Goal: Task Accomplishment & Management: Use online tool/utility

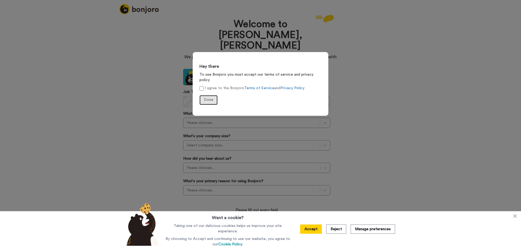
click at [207, 98] on span "Done" at bounding box center [208, 100] width 9 height 4
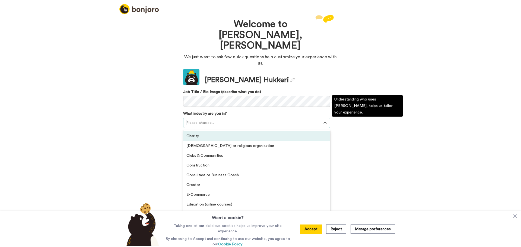
click at [279, 120] on div at bounding box center [251, 123] width 131 height 7
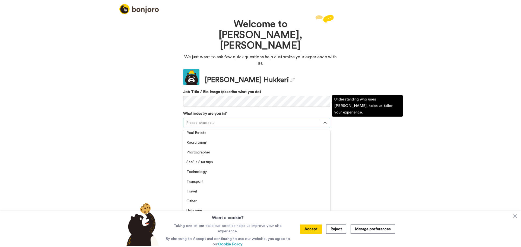
scroll to position [125, 0]
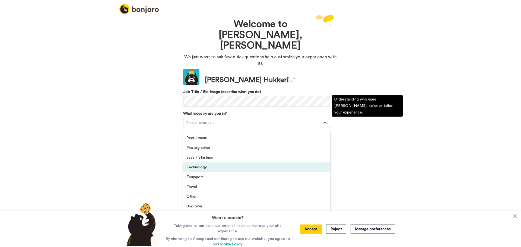
click at [264, 163] on div "Technology" at bounding box center [256, 168] width 147 height 10
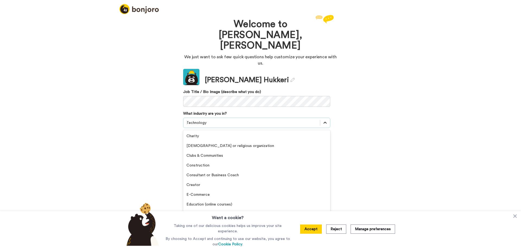
scroll to position [89, 0]
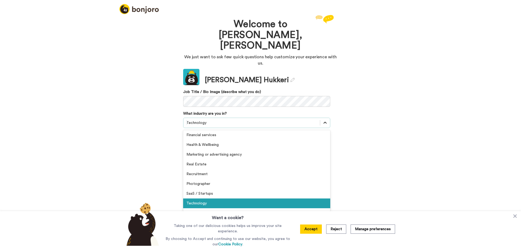
click at [323, 120] on icon at bounding box center [324, 122] width 5 height 5
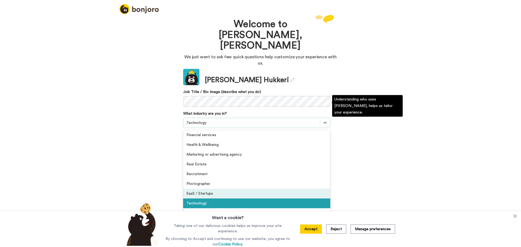
click at [231, 189] on div "SaaS / Startups" at bounding box center [256, 194] width 147 height 10
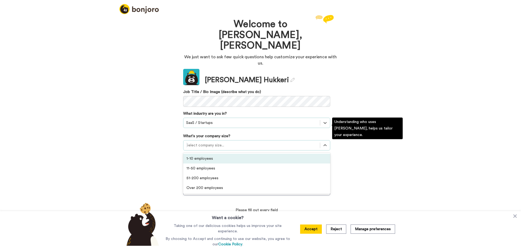
click at [249, 142] on div at bounding box center [251, 145] width 131 height 7
click at [237, 154] on div "1-10 employees" at bounding box center [256, 159] width 147 height 10
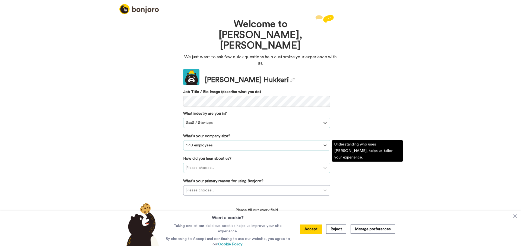
click at [309, 165] on div at bounding box center [251, 168] width 131 height 7
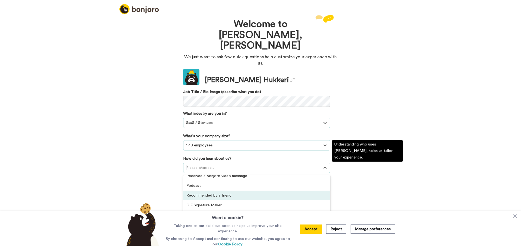
scroll to position [0, 0]
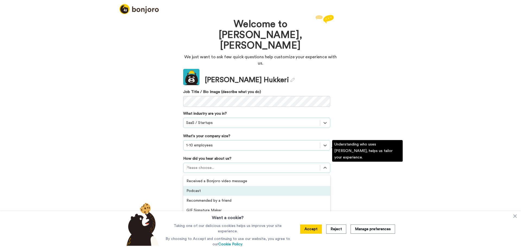
drag, startPoint x: 326, startPoint y: 172, endPoint x: 327, endPoint y: 179, distance: 7.4
click at [327, 179] on div "Received a Bonjoro video message Podcast Recommended by a friend GIF Signature …" at bounding box center [256, 215] width 147 height 81
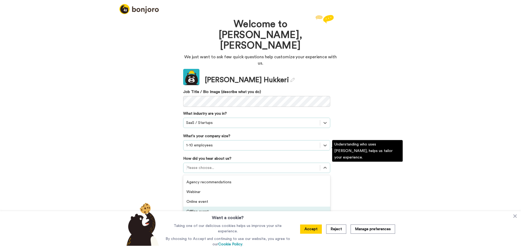
scroll to position [88, 0]
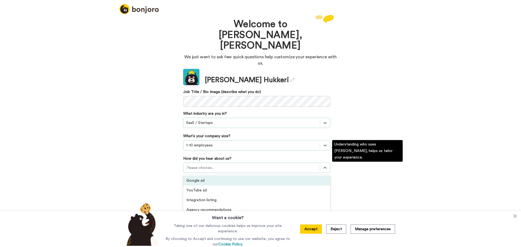
click at [286, 176] on div "Google ad" at bounding box center [256, 181] width 147 height 10
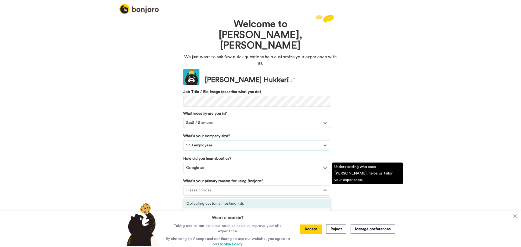
click at [313, 187] on div at bounding box center [251, 190] width 131 height 7
click at [264, 218] on div "Converting leads" at bounding box center [256, 223] width 147 height 10
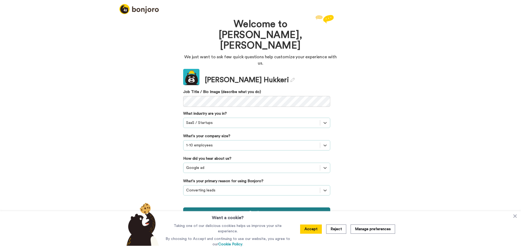
click at [267, 208] on button "Continue" at bounding box center [256, 213] width 147 height 10
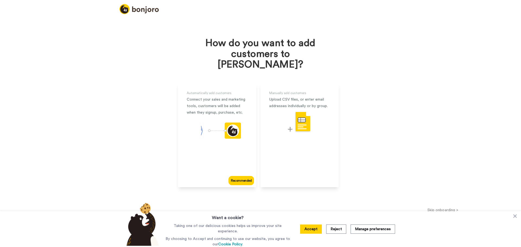
click at [448, 207] on button "Skip onboarding >" at bounding box center [443, 210] width 156 height 6
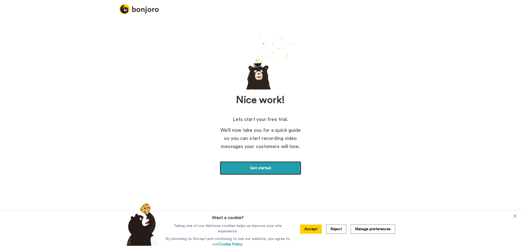
click at [256, 166] on link "Get started" at bounding box center [260, 168] width 81 height 14
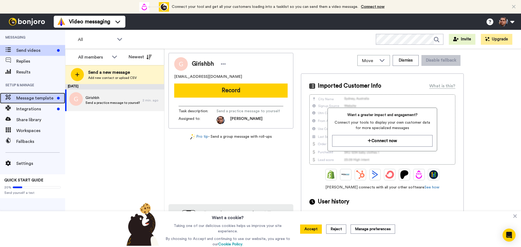
click at [47, 98] on span "Message template" at bounding box center [35, 98] width 39 height 7
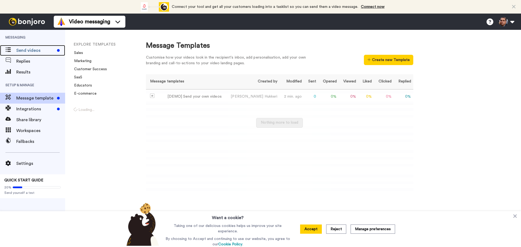
click at [46, 49] on span "Send videos" at bounding box center [35, 50] width 39 height 7
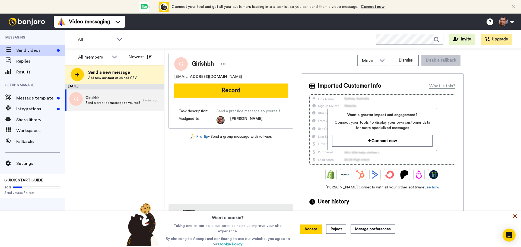
click at [515, 218] on icon at bounding box center [514, 216] width 5 height 5
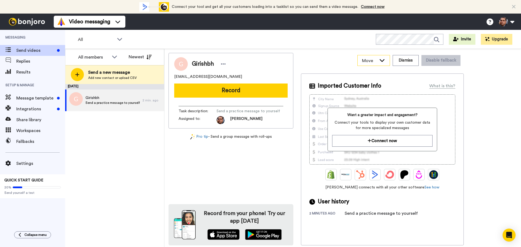
click at [384, 60] on icon at bounding box center [382, 60] width 7 height 5
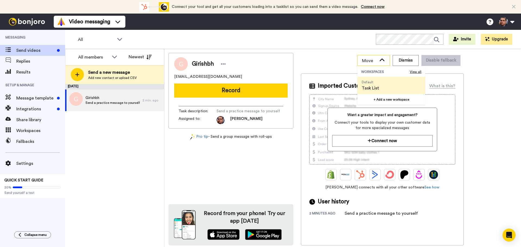
click at [384, 60] on icon at bounding box center [382, 60] width 7 height 5
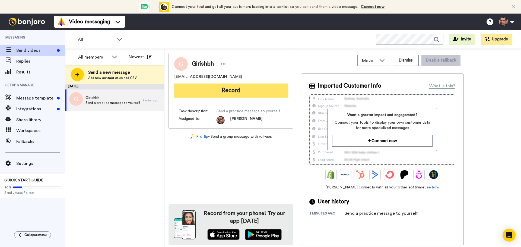
click at [230, 87] on button "Record" at bounding box center [230, 91] width 113 height 14
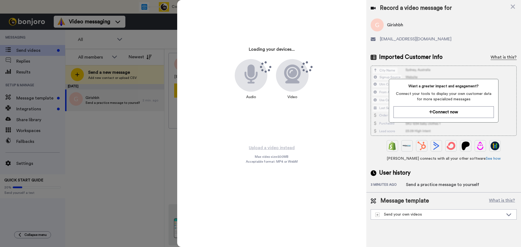
click at [500, 56] on div "What is this?" at bounding box center [504, 57] width 26 height 7
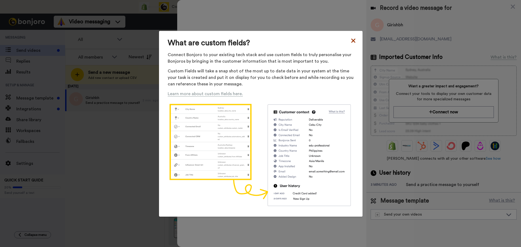
click at [351, 39] on icon at bounding box center [353, 40] width 5 height 7
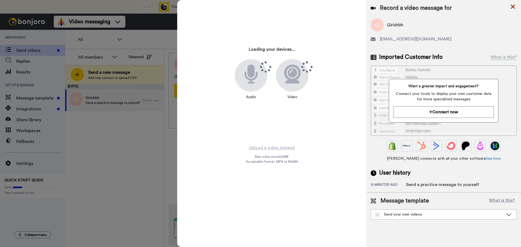
click at [514, 5] on icon at bounding box center [513, 7] width 4 height 4
